Goal: Use online tool/utility: Utilize a website feature to perform a specific function

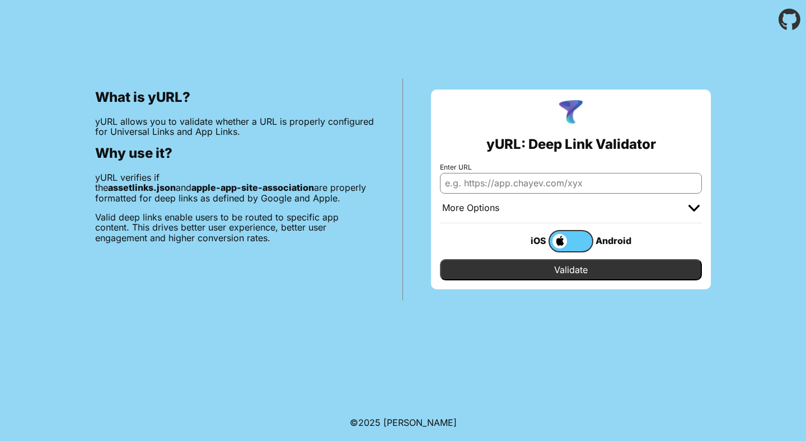
click at [505, 182] on input "Enter URL" at bounding box center [571, 183] width 262 height 20
type input "[URL][DOMAIN_NAME]"
click at [440, 259] on input "Validate" at bounding box center [571, 269] width 262 height 21
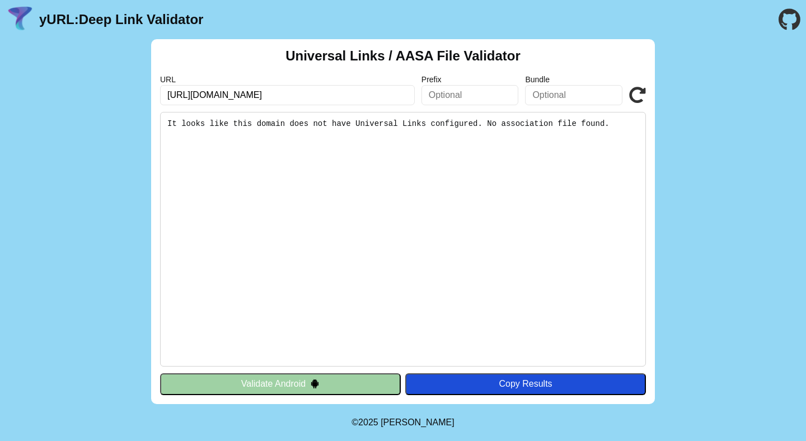
click at [263, 379] on button "Validate Android" at bounding box center [280, 384] width 241 height 21
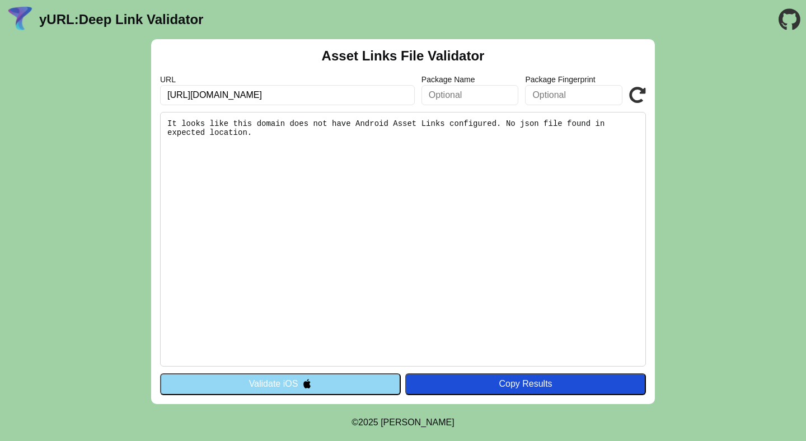
click at [636, 91] on icon at bounding box center [637, 95] width 17 height 17
click at [291, 387] on button "Validate iOS" at bounding box center [280, 384] width 241 height 21
